Goal: Transaction & Acquisition: Book appointment/travel/reservation

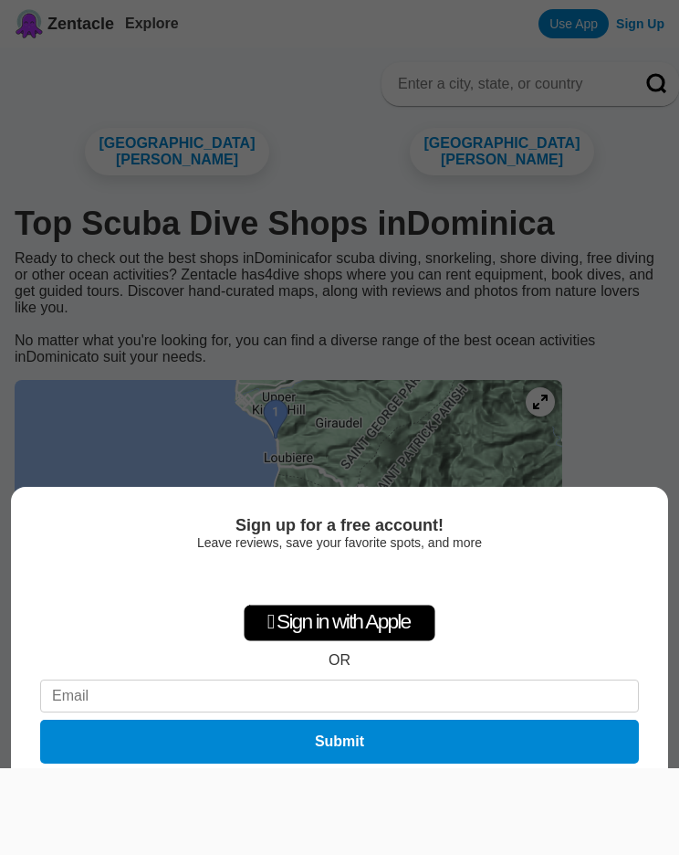
click at [613, 415] on div "Sign up for a free account! Leave reviews, save your favorite spots, and more …" at bounding box center [339, 427] width 679 height 855
click at [616, 417] on div "Sign up for a free account! Leave reviews, save your favorite spots, and more …" at bounding box center [339, 427] width 679 height 855
click at [39, 768] on div at bounding box center [339, 768] width 679 height 0
click at [346, 791] on button "Not now" at bounding box center [340, 787] width 65 height 18
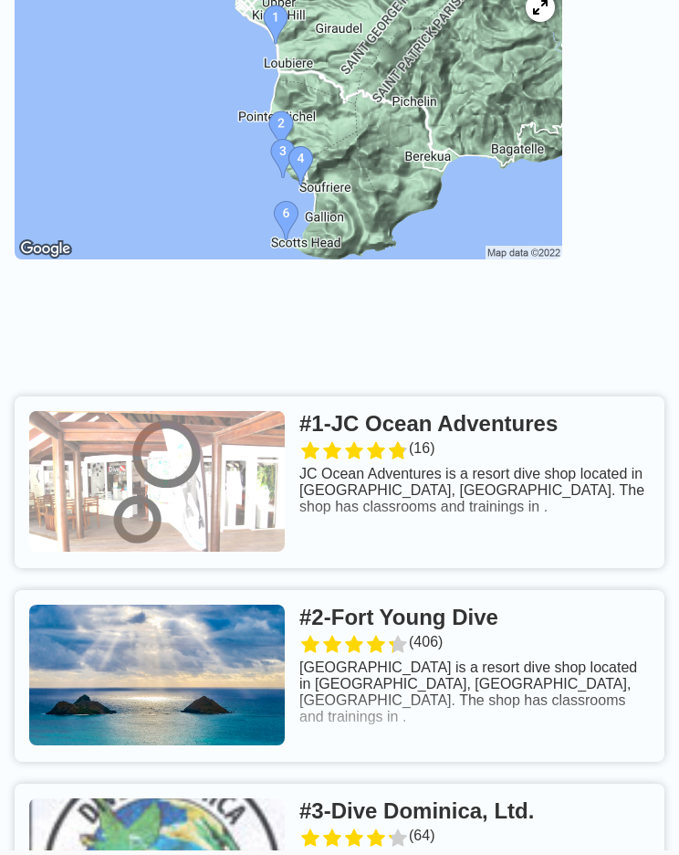
scroll to position [394, 0]
click at [473, 436] on link at bounding box center [340, 482] width 650 height 172
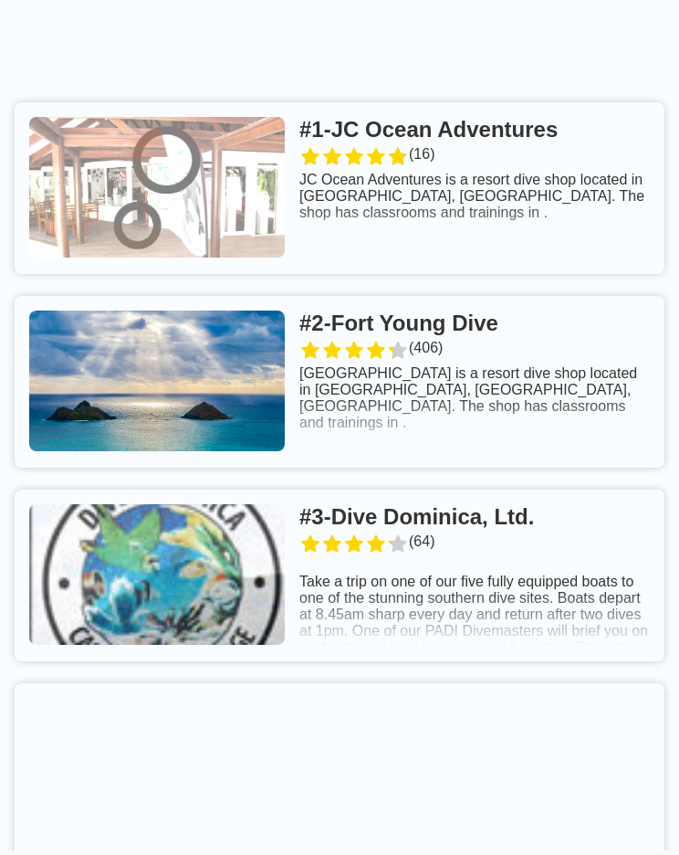
scroll to position [688, 0]
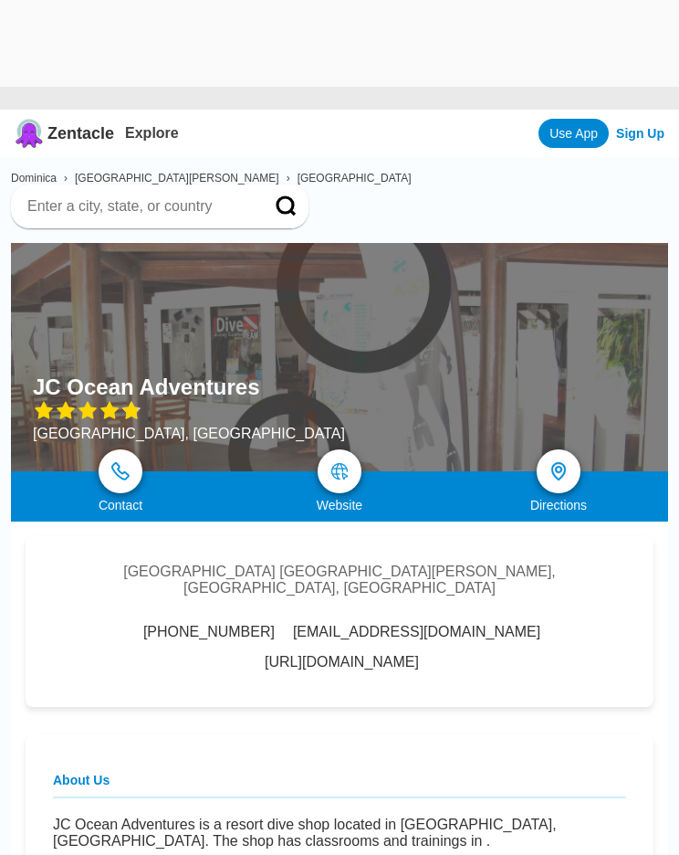
click at [339, 462] on img at bounding box center [340, 471] width 18 height 18
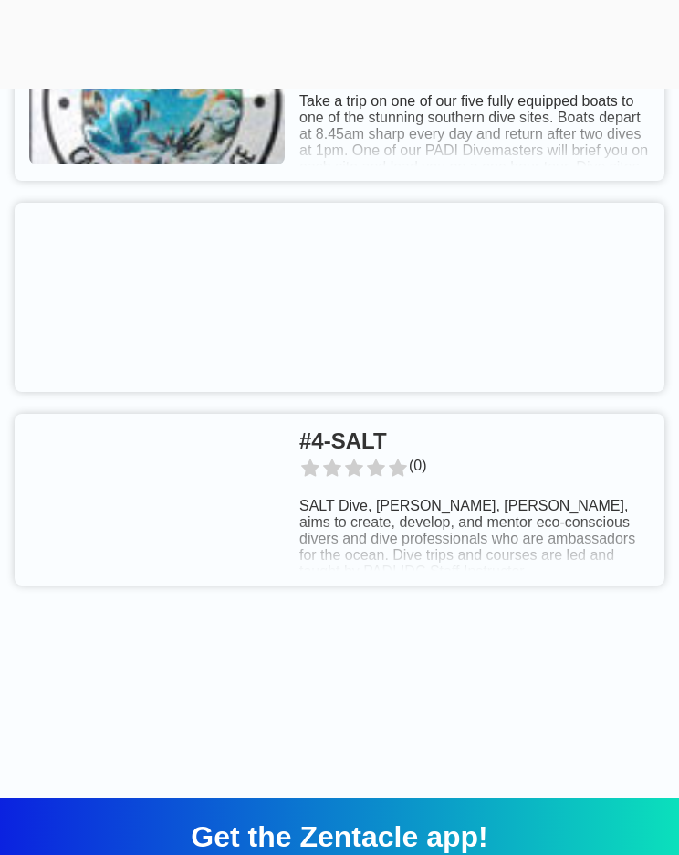
scroll to position [1285, 0]
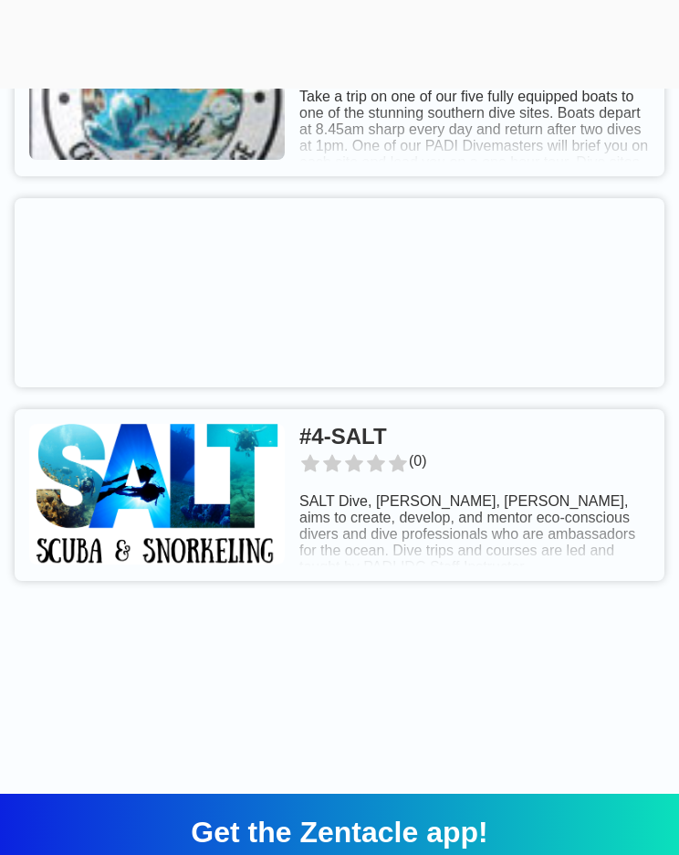
click at [362, 465] on link at bounding box center [340, 495] width 650 height 172
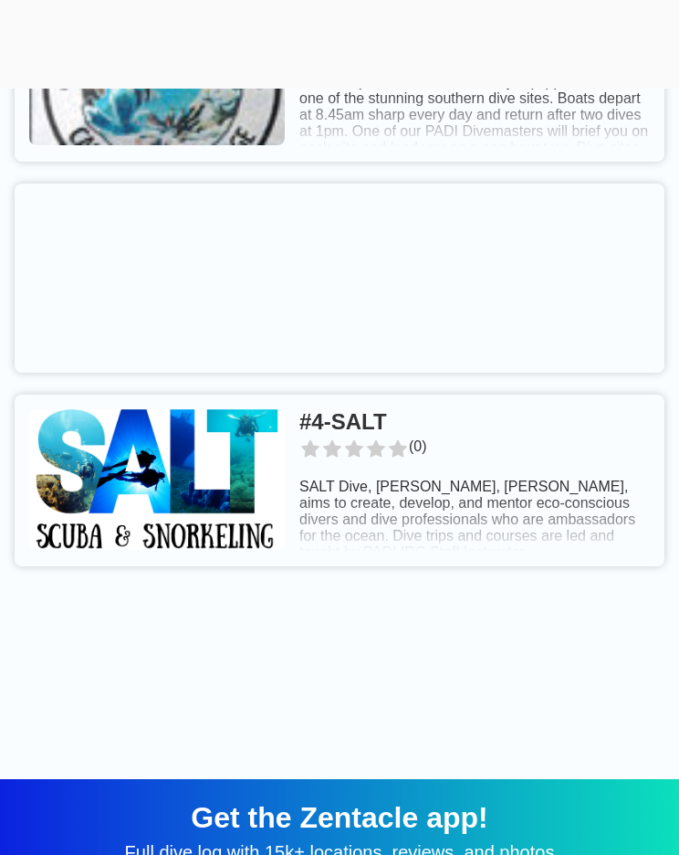
scroll to position [1343, 0]
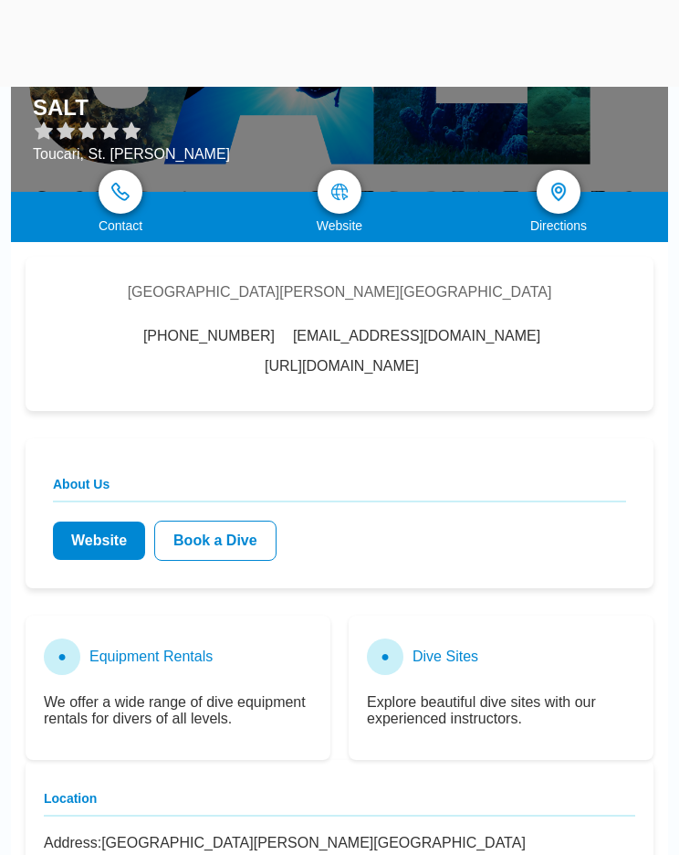
scroll to position [268, 0]
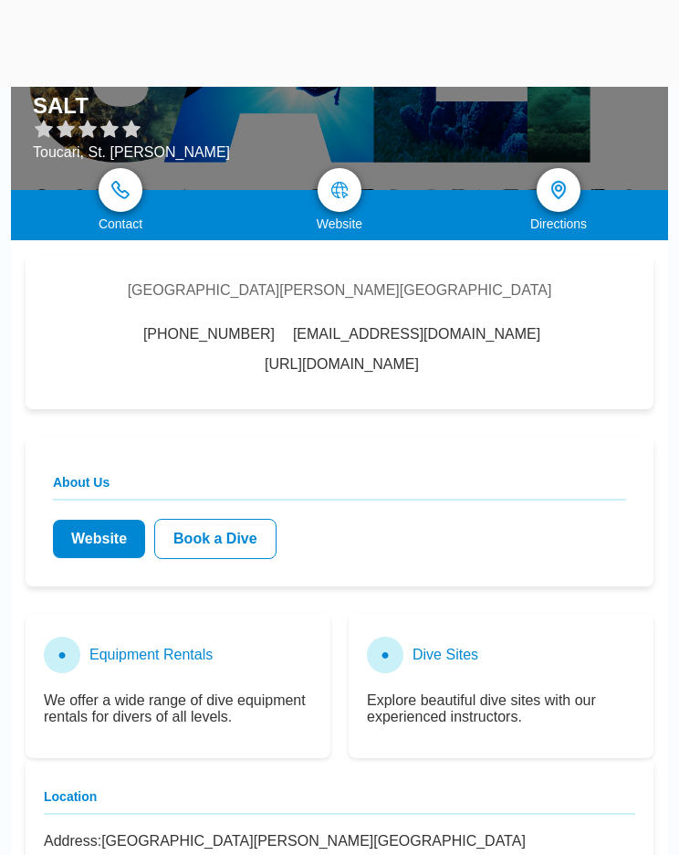
click at [118, 520] on link "Website" at bounding box center [99, 539] width 92 height 38
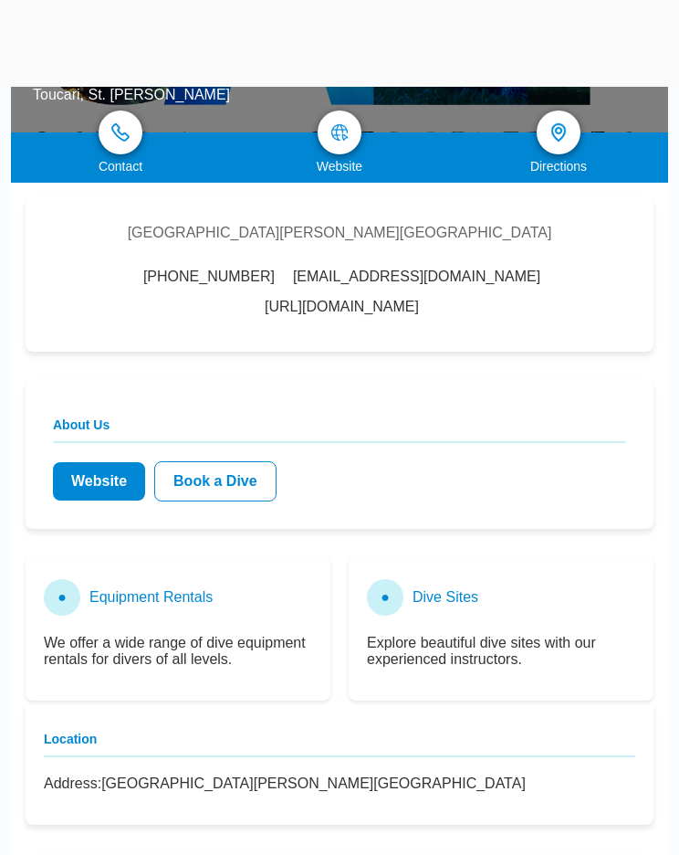
scroll to position [327, 0]
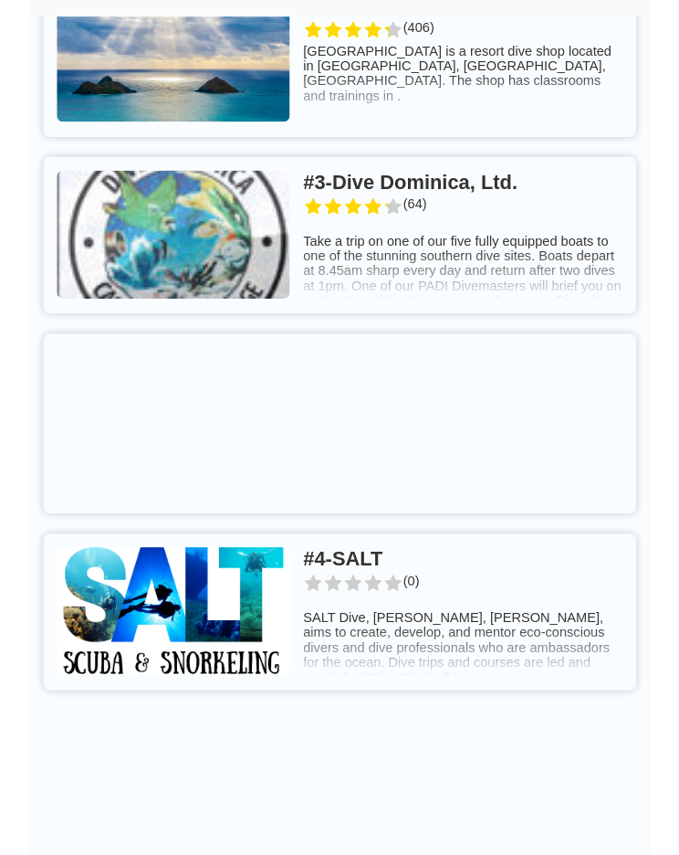
scroll to position [1006, 0]
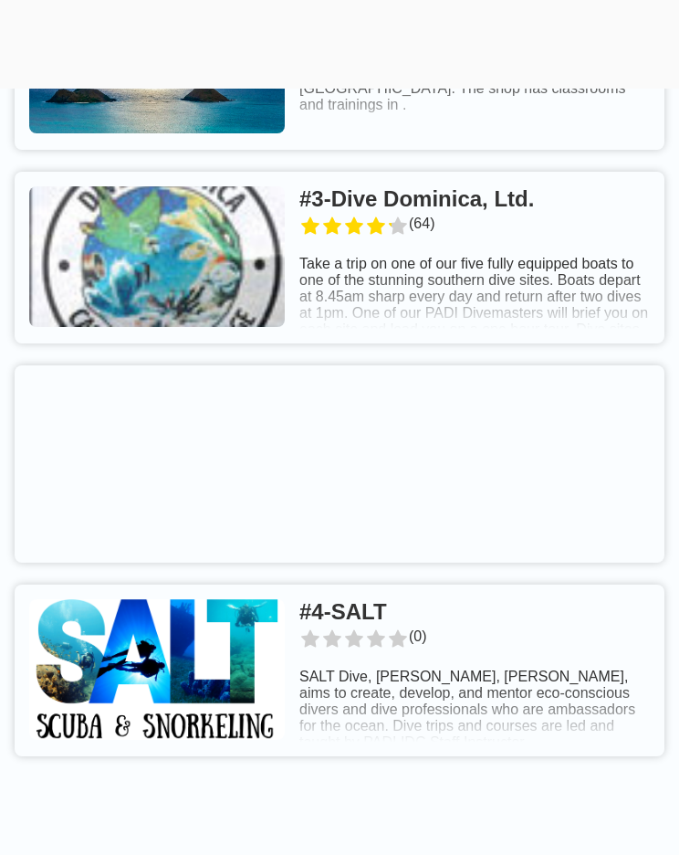
click at [376, 633] on link at bounding box center [340, 670] width 650 height 172
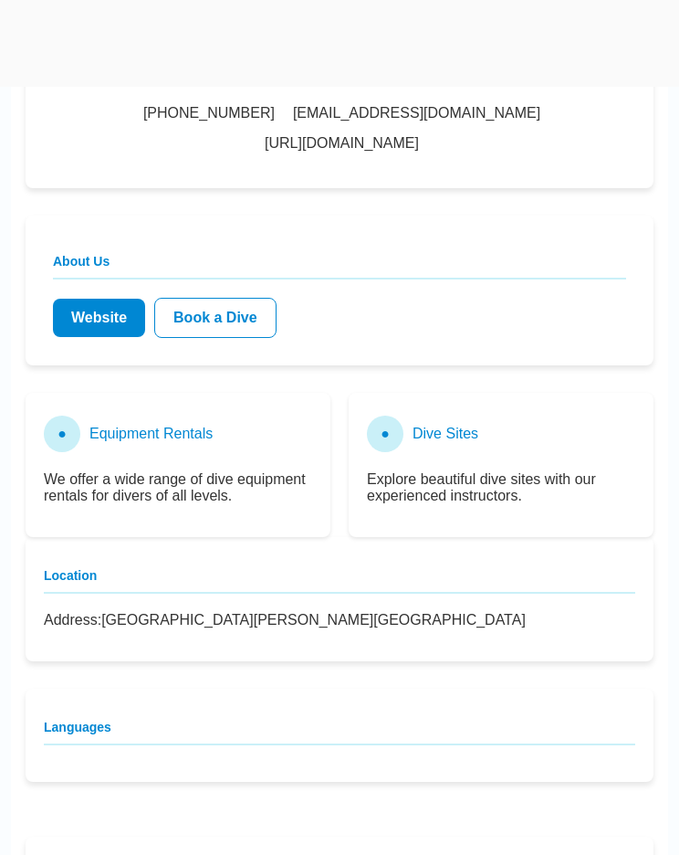
scroll to position [489, 0]
click at [225, 298] on link "Book a Dive" at bounding box center [215, 318] width 122 height 40
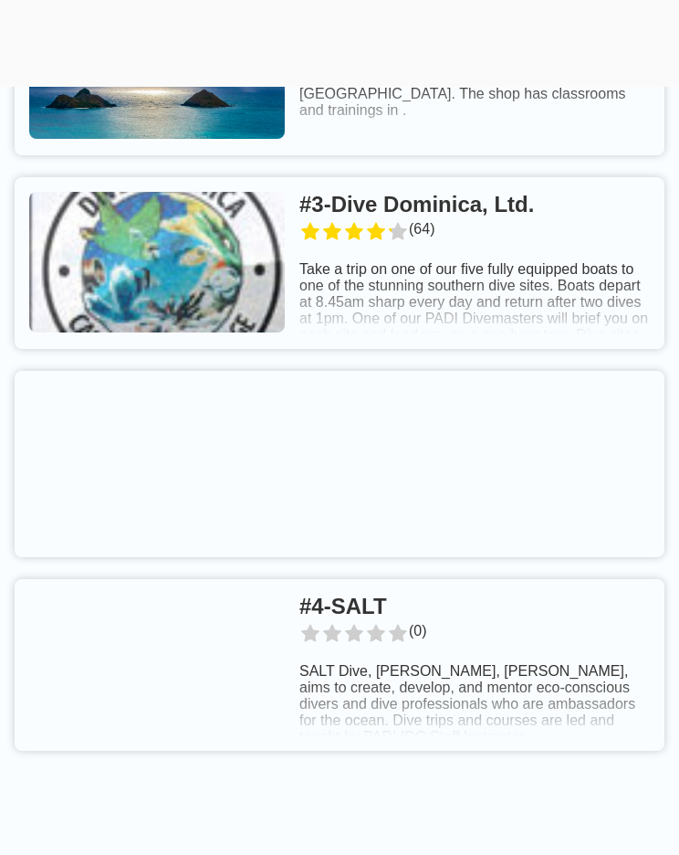
scroll to position [1090, 0]
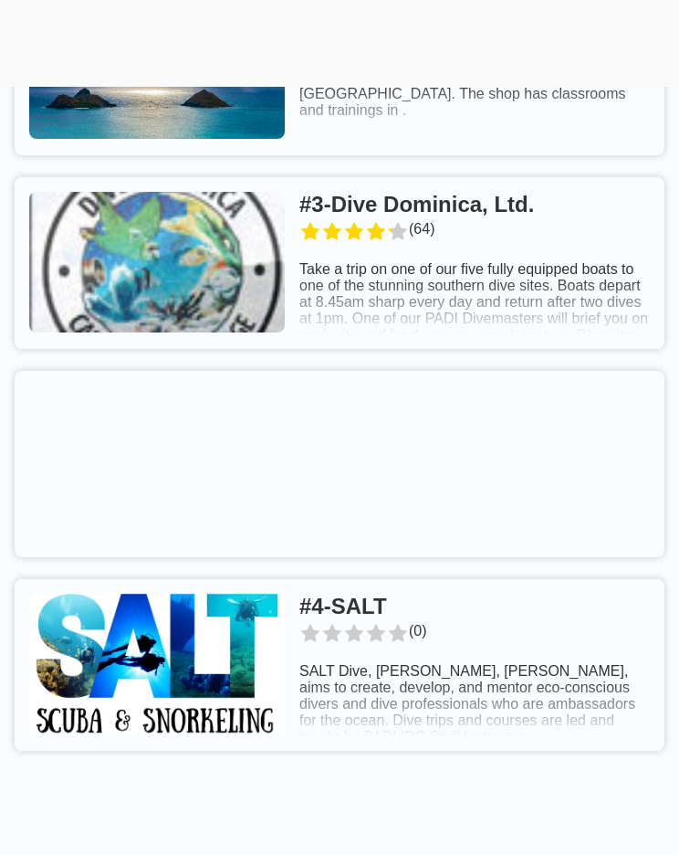
click at [330, 629] on link at bounding box center [340, 665] width 650 height 172
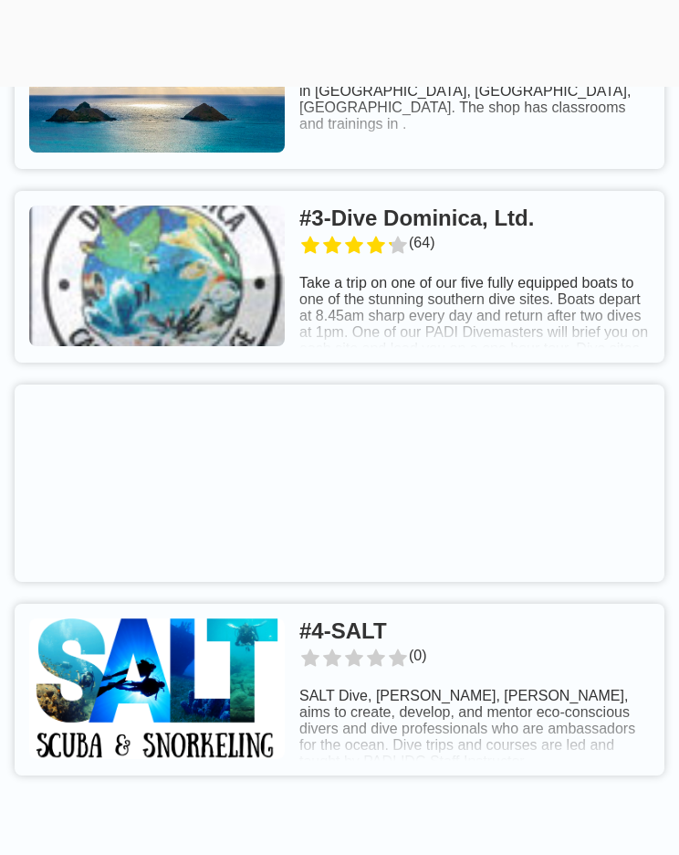
scroll to position [1095, 0]
